Goal: Navigation & Orientation: Find specific page/section

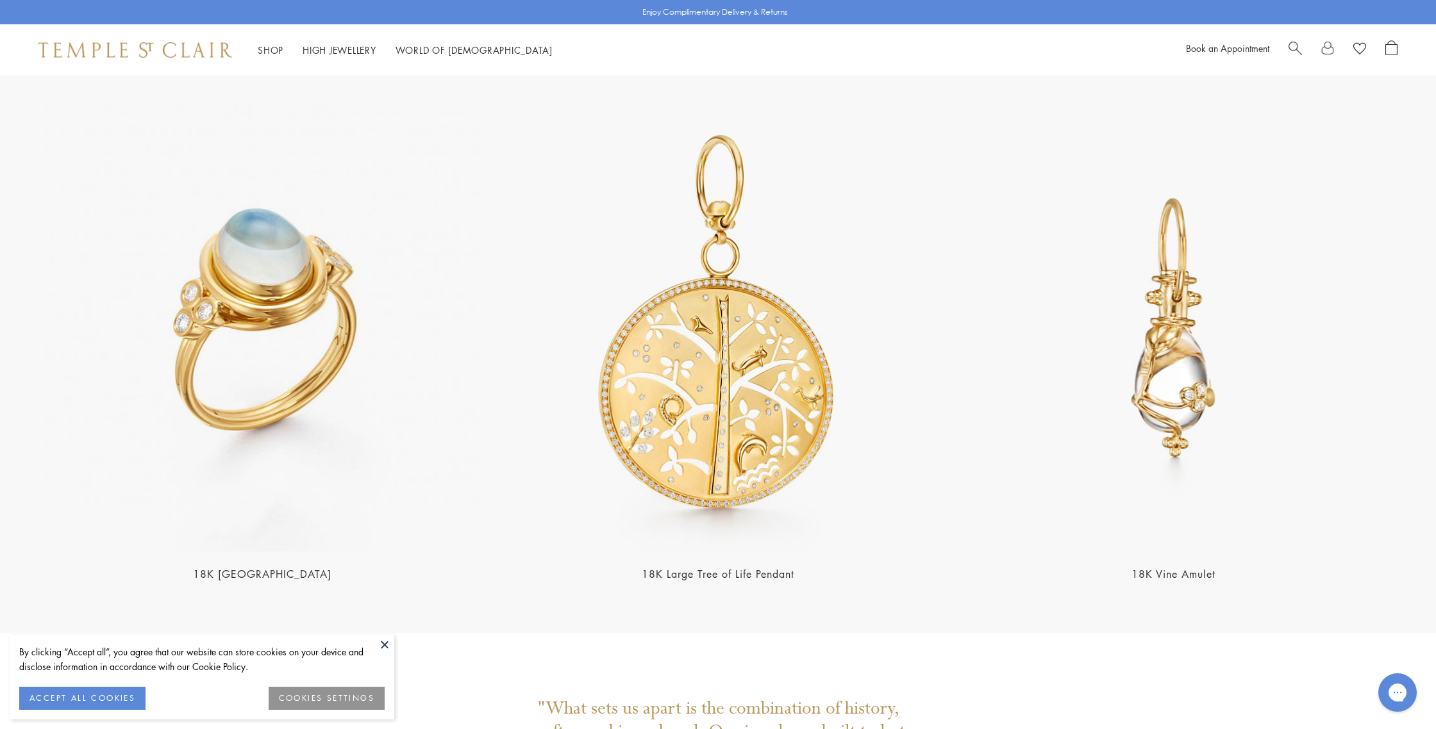
scroll to position [3241, 0]
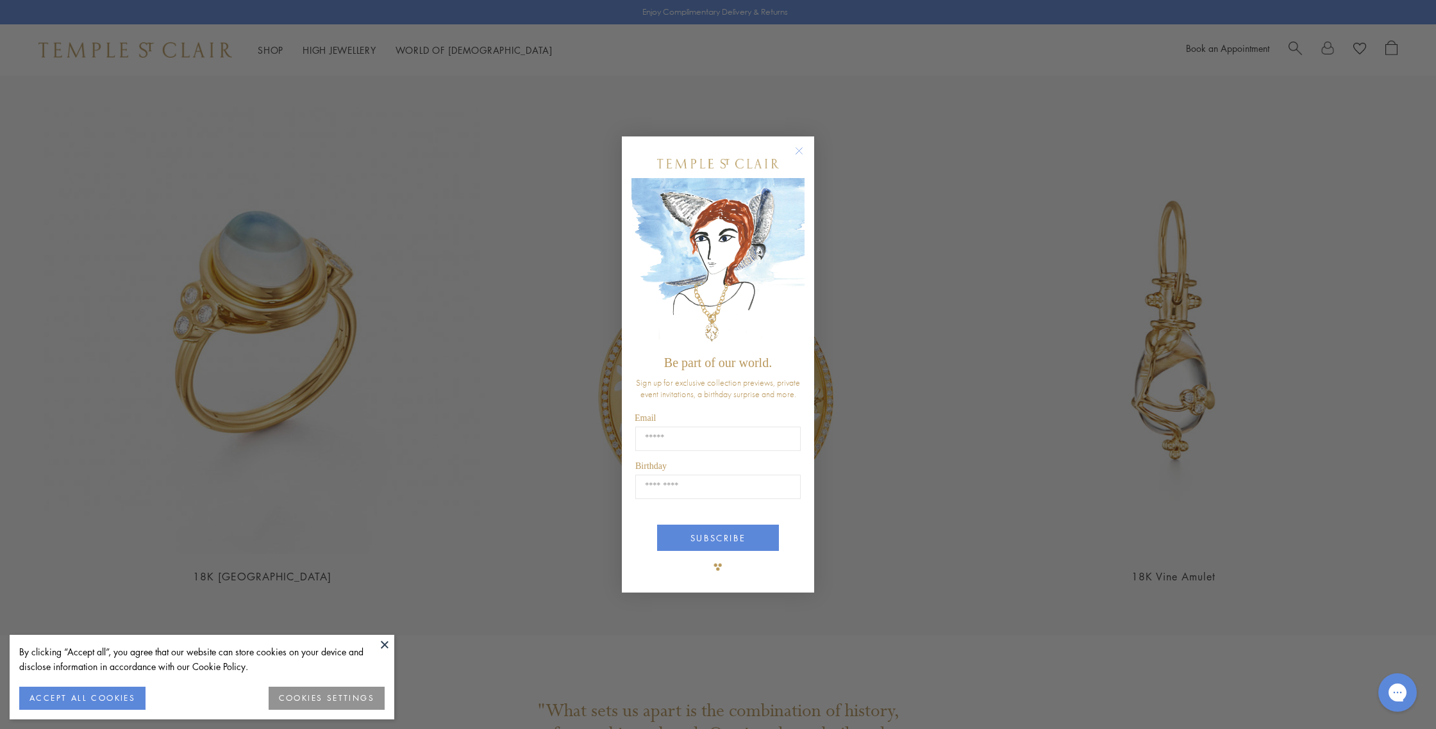
click at [804, 151] on circle "Close dialog" at bounding box center [799, 151] width 15 height 15
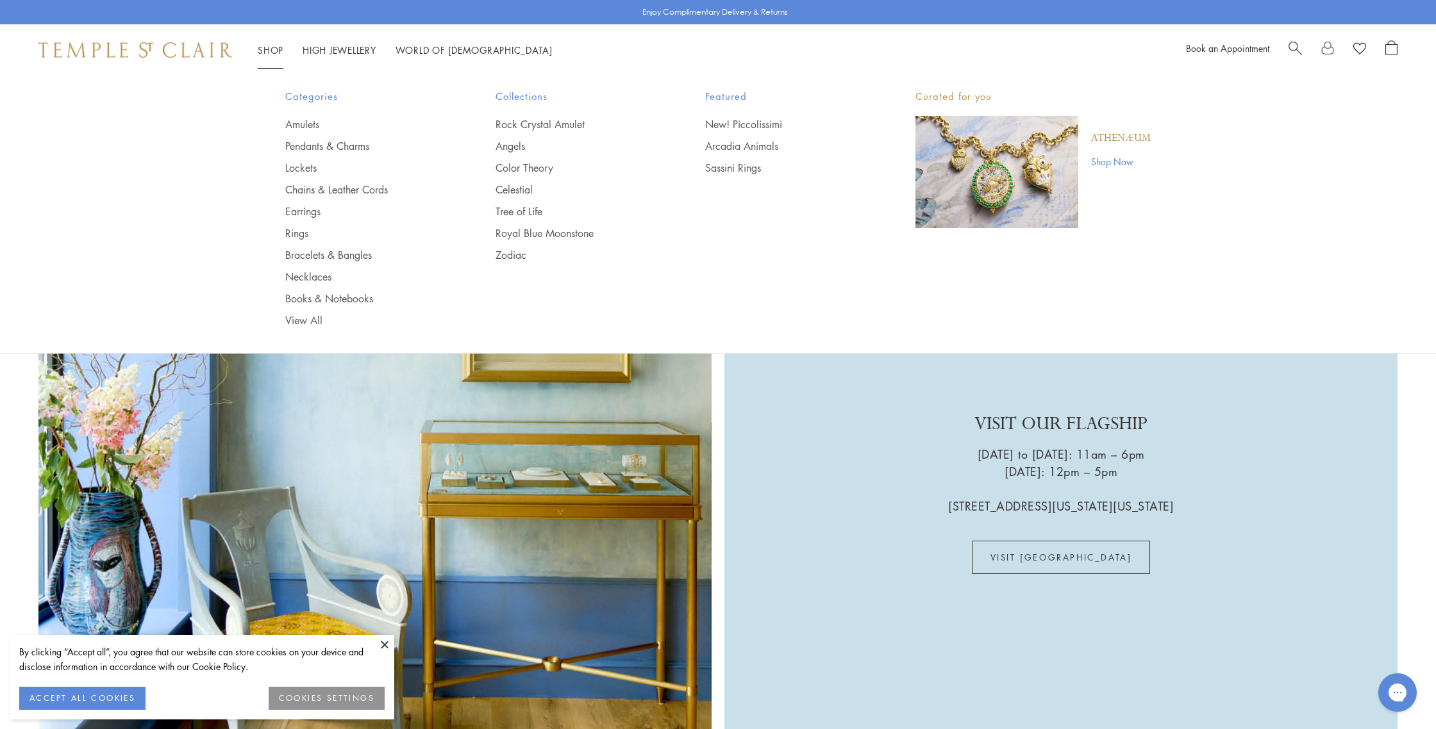
scroll to position [3922, 0]
click at [1117, 161] on link "Shop Now" at bounding box center [1121, 161] width 60 height 14
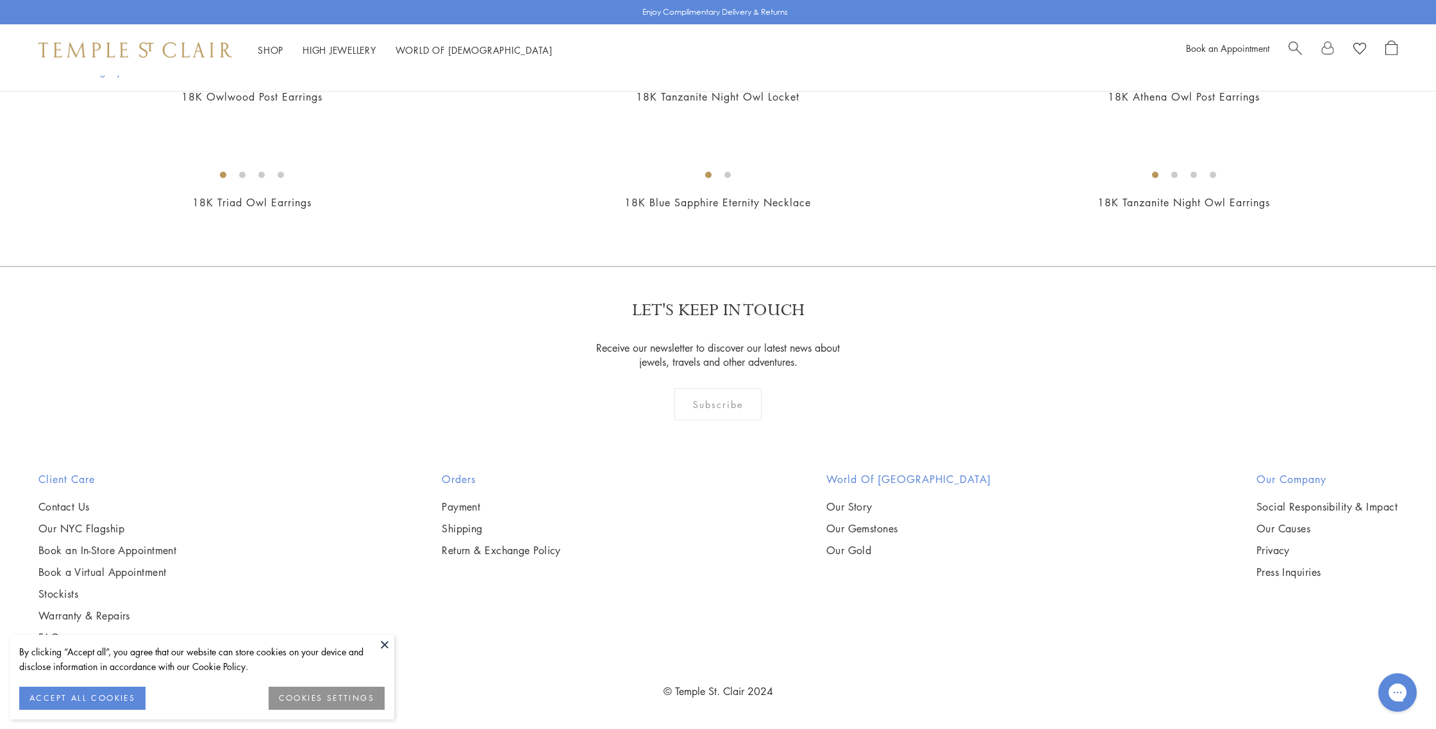
scroll to position [3376, 0]
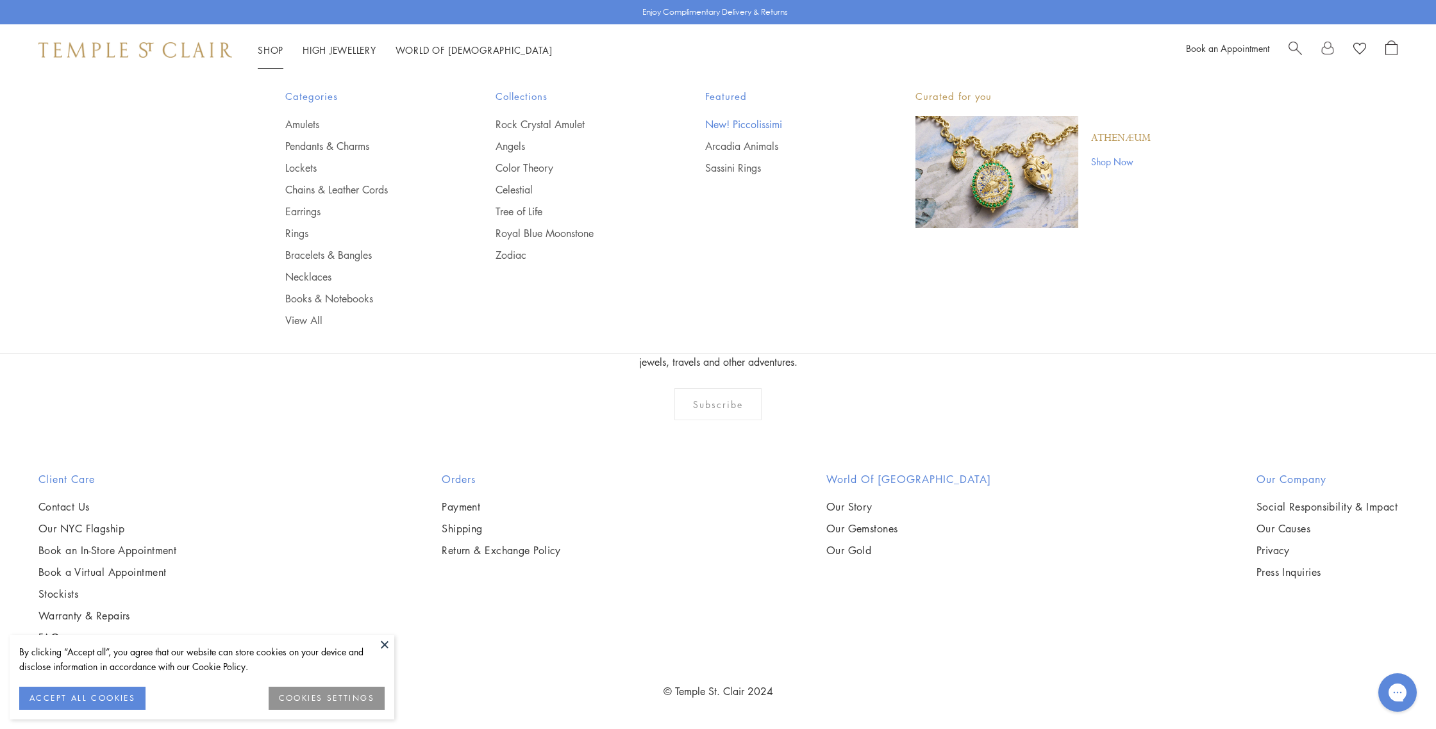
click at [746, 126] on link "New! Piccolissimi" at bounding box center [784, 124] width 159 height 14
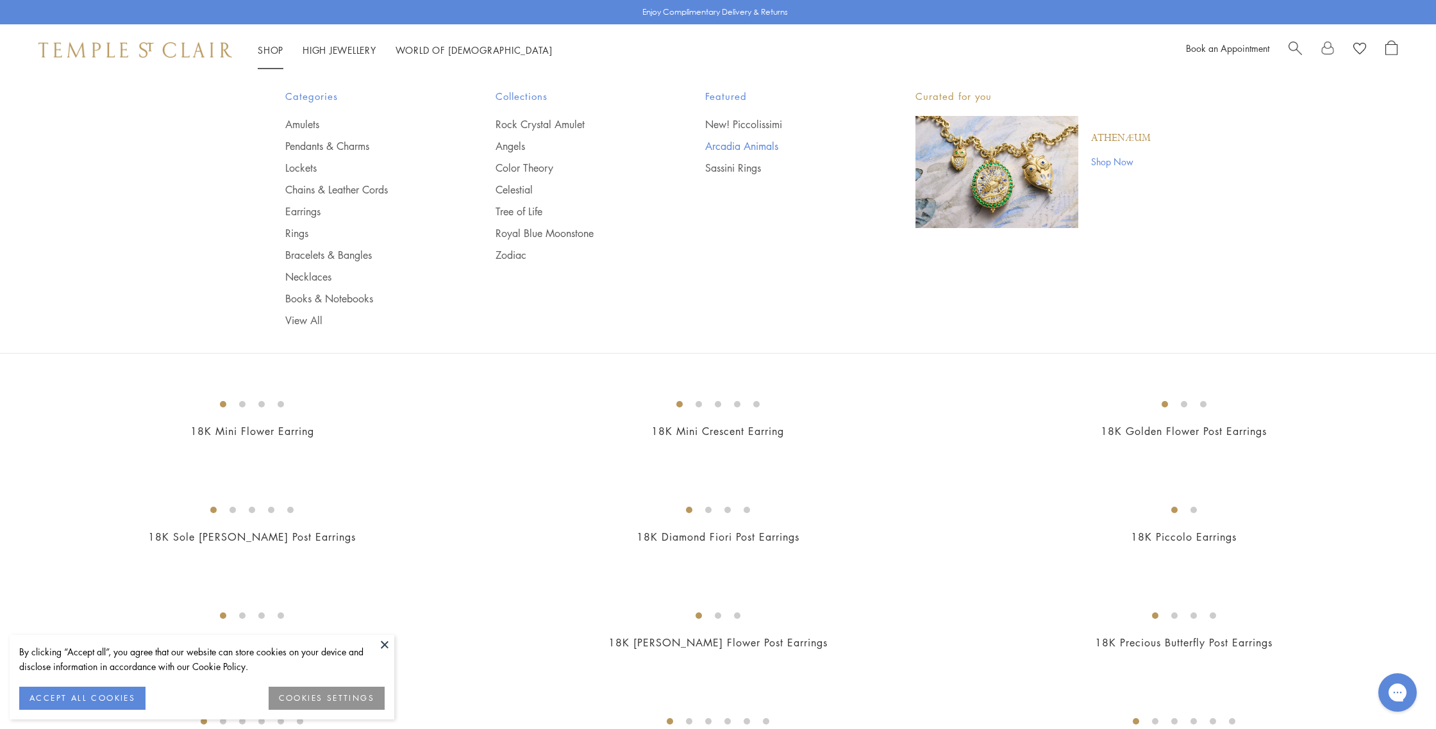
click at [756, 146] on link "Arcadia Animals" at bounding box center [784, 146] width 159 height 14
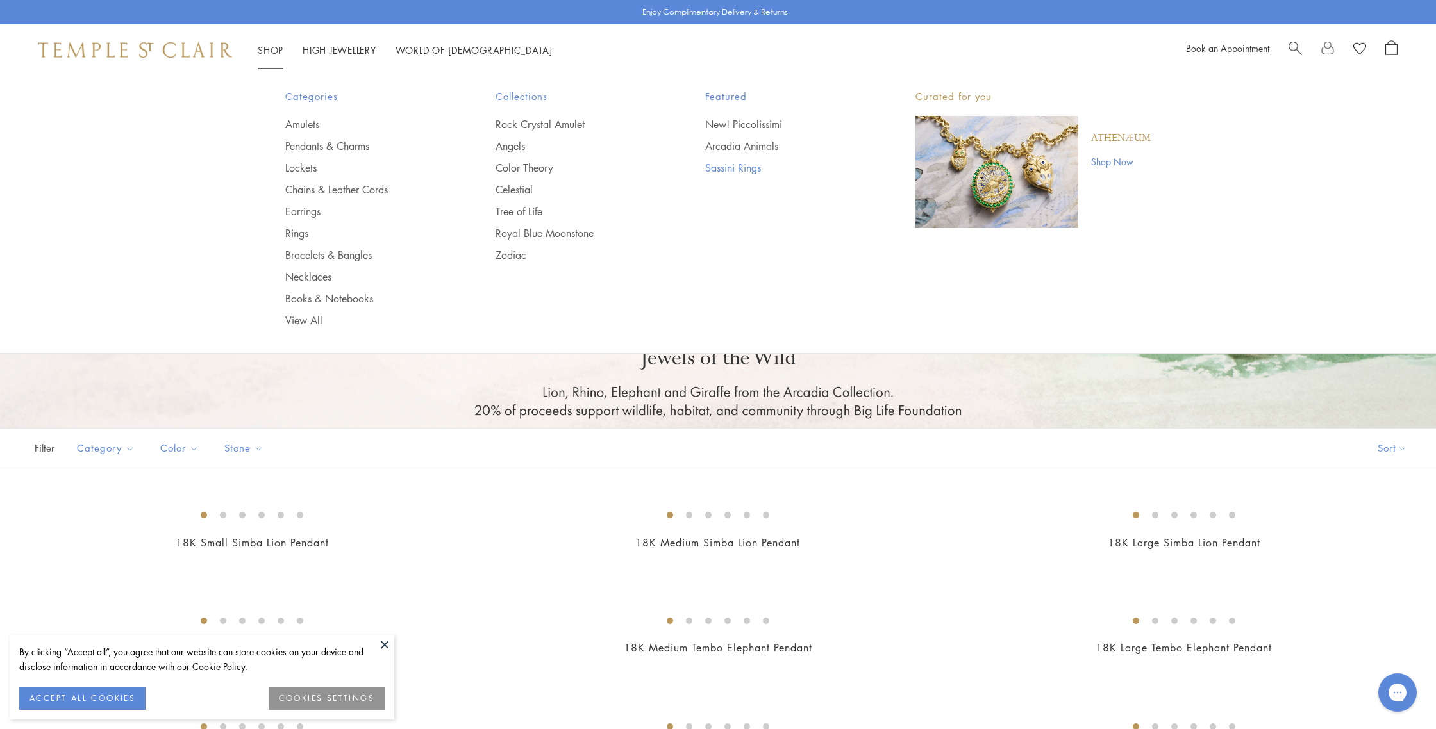
click at [759, 171] on link "Sassini Rings" at bounding box center [784, 168] width 159 height 14
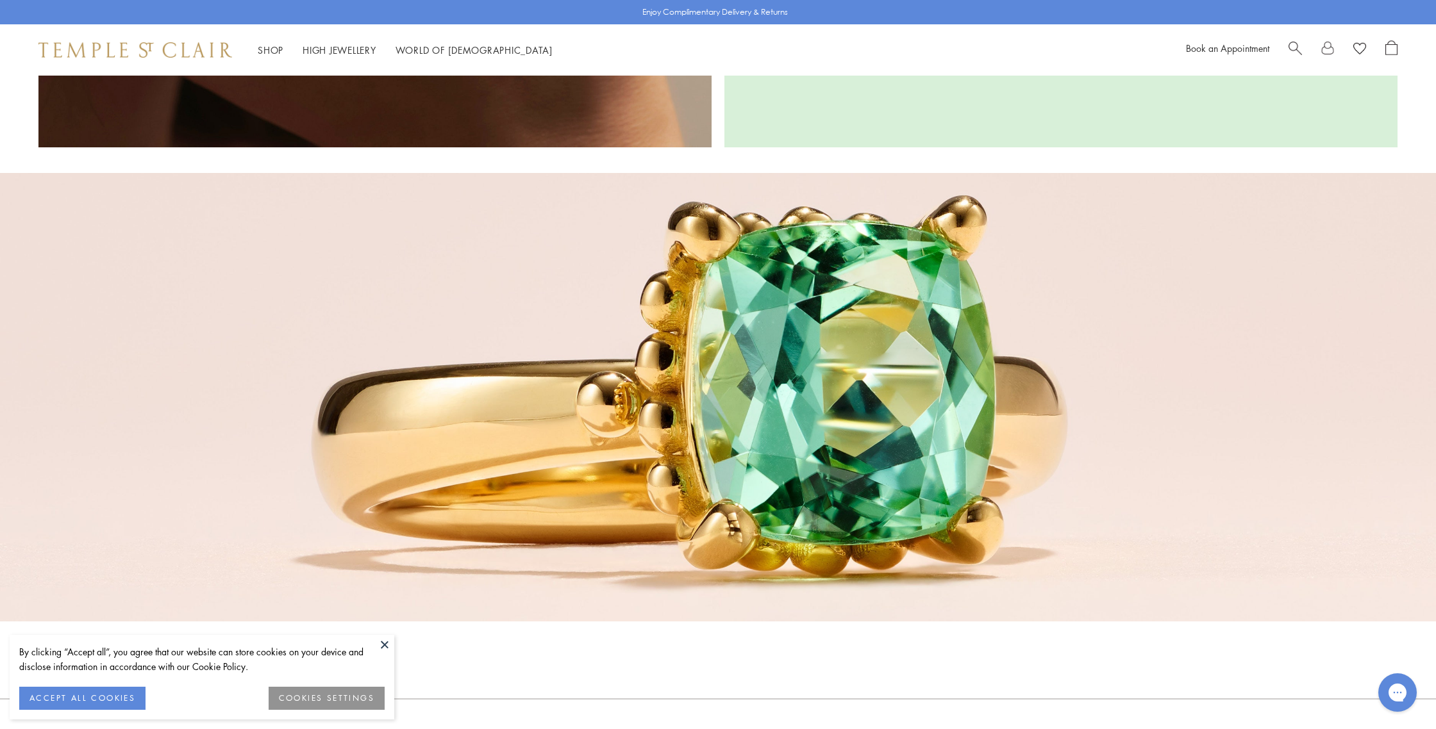
scroll to position [3214, 0]
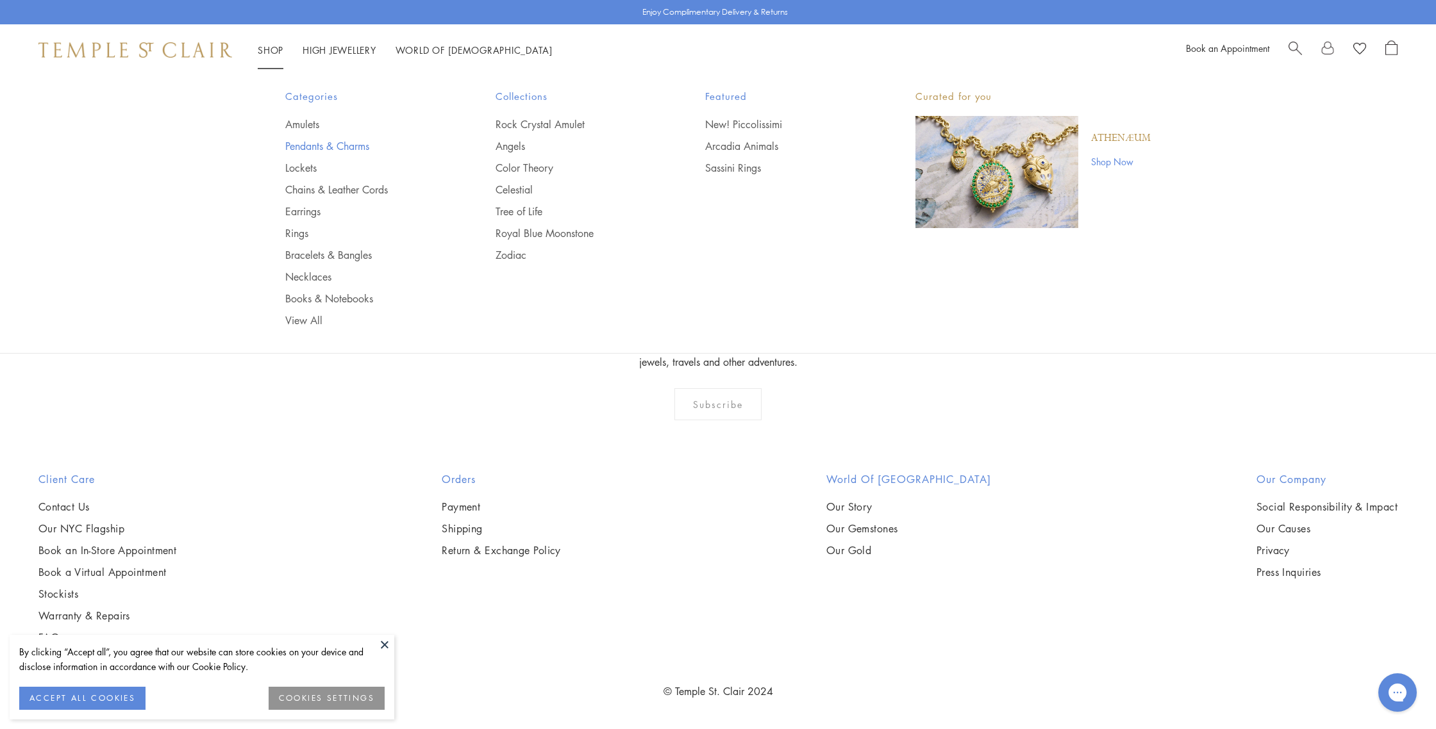
click at [308, 145] on link "Pendants & Charms" at bounding box center [364, 146] width 159 height 14
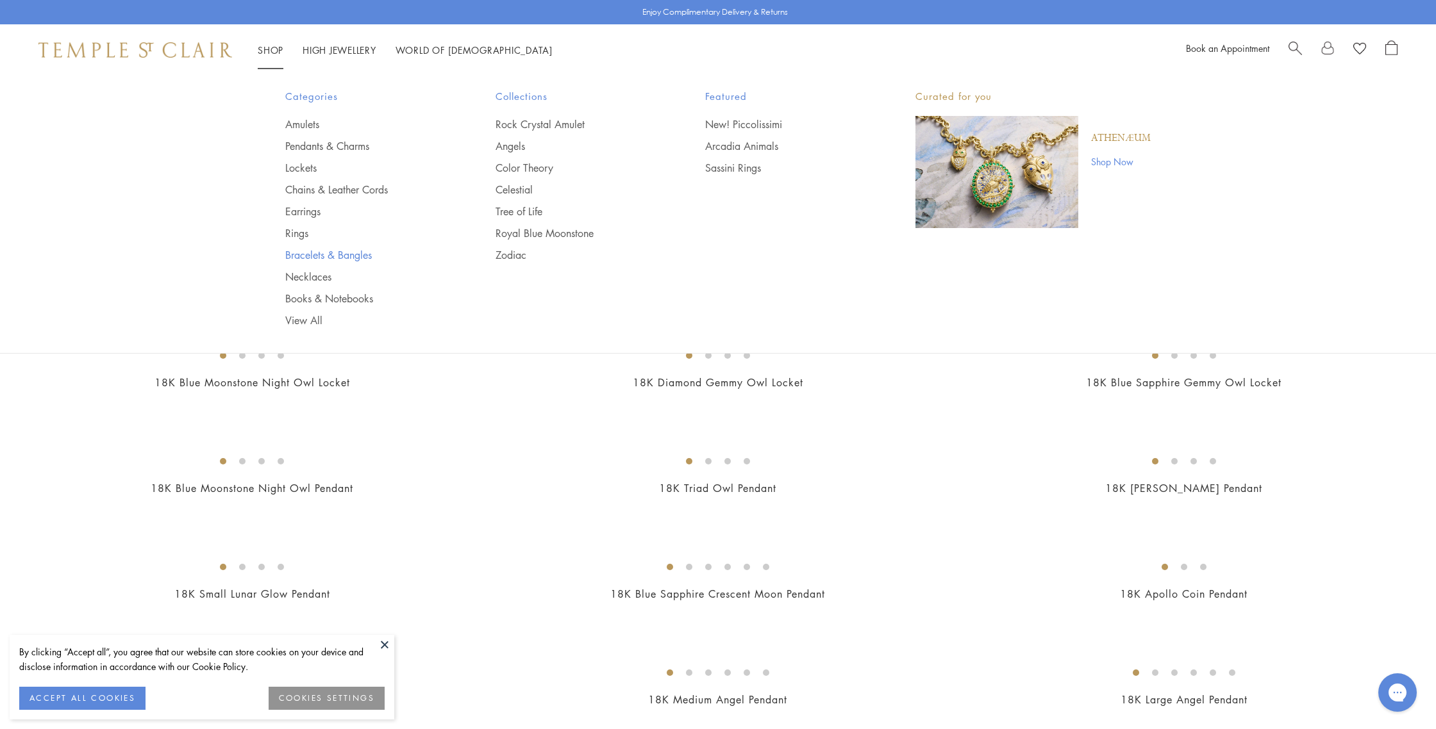
click at [312, 254] on link "Bracelets & Bangles" at bounding box center [364, 255] width 159 height 14
click at [269, 45] on li "Shop Shop Categories Amulets Pendants & Charms Lockets Chains & Leather Cords E…" at bounding box center [271, 50] width 26 height 16
click at [301, 278] on link "Necklaces" at bounding box center [364, 277] width 159 height 14
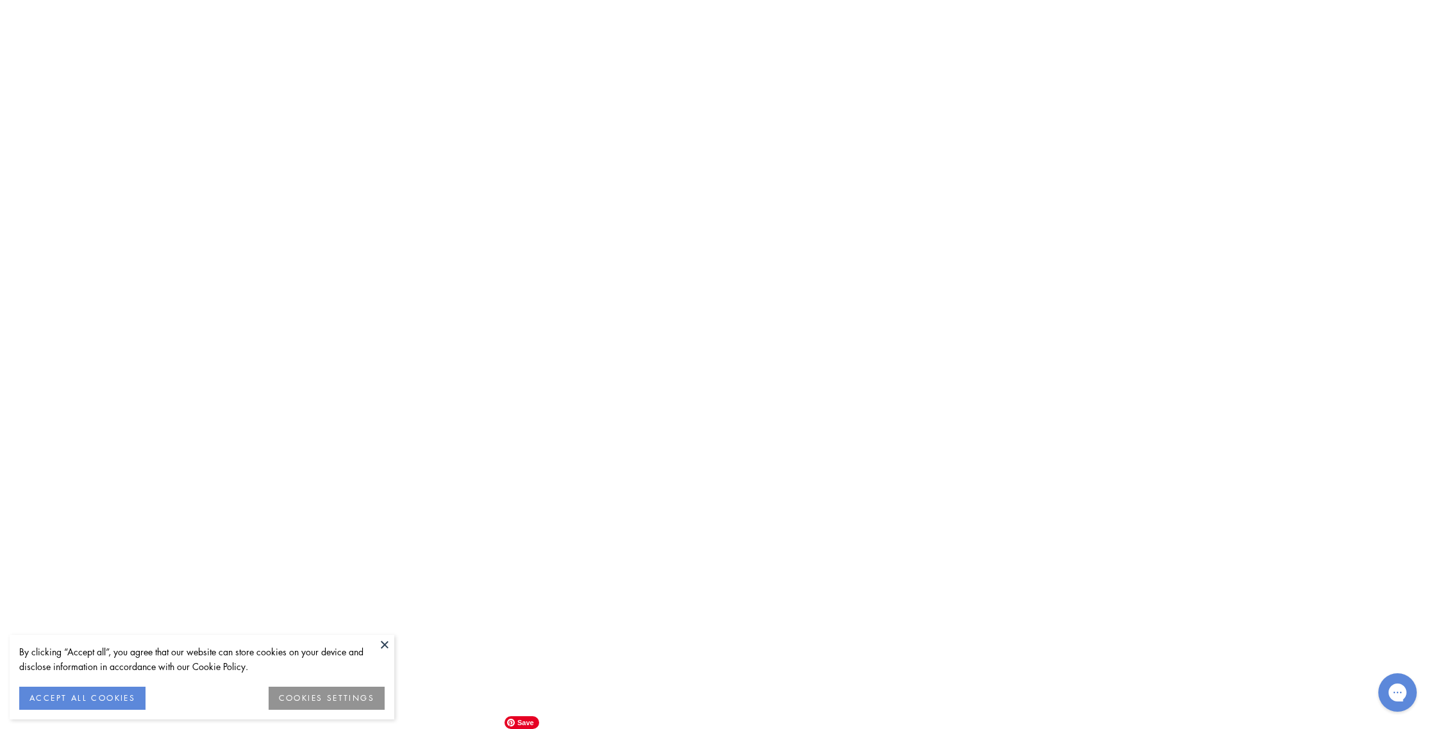
scroll to position [6355, 0]
